Goal: Find contact information: Find contact information

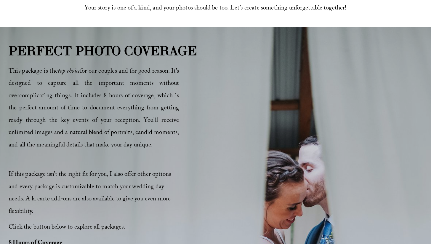
scroll to position [313, 0]
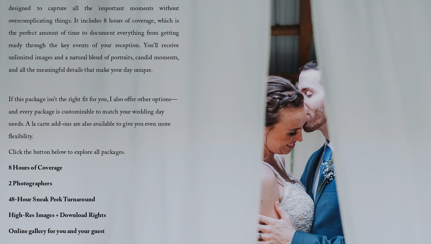
scroll to position [390, 0]
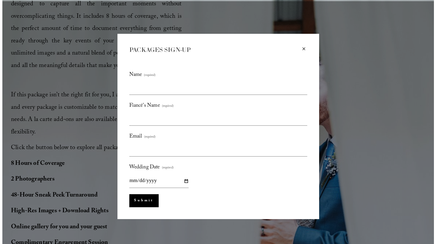
scroll to position [391, 0]
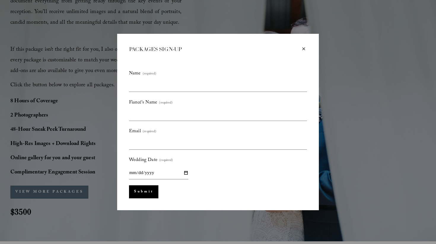
click at [305, 49] on div "×" at bounding box center [303, 49] width 7 height 7
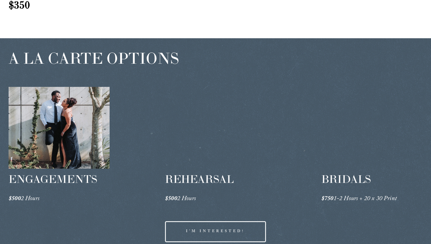
scroll to position [903, 0]
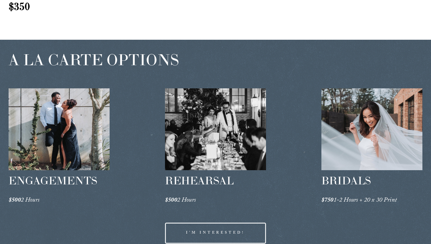
click at [208, 222] on link "I'M INTERESTED!" at bounding box center [215, 232] width 101 height 21
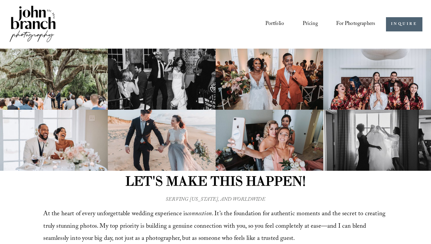
click at [171, 148] on img at bounding box center [162, 140] width 108 height 61
